Goal: Find specific page/section

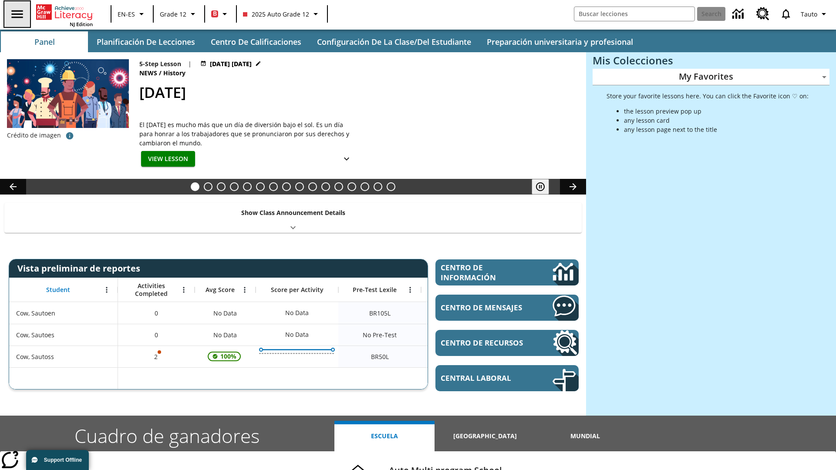
click at [16, 14] on icon "Abrir el menú lateral" at bounding box center [16, 14] width 11 height 8
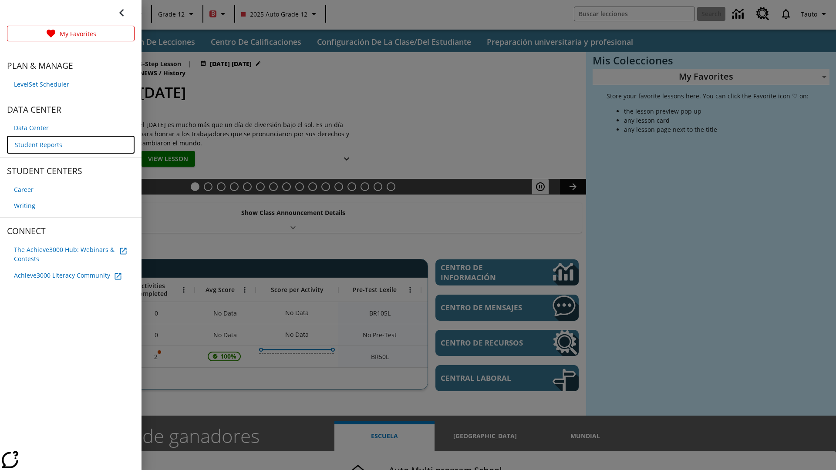
click at [37, 144] on span "Student Reports" at bounding box center [38, 144] width 47 height 9
